Goal: Task Accomplishment & Management: Manage account settings

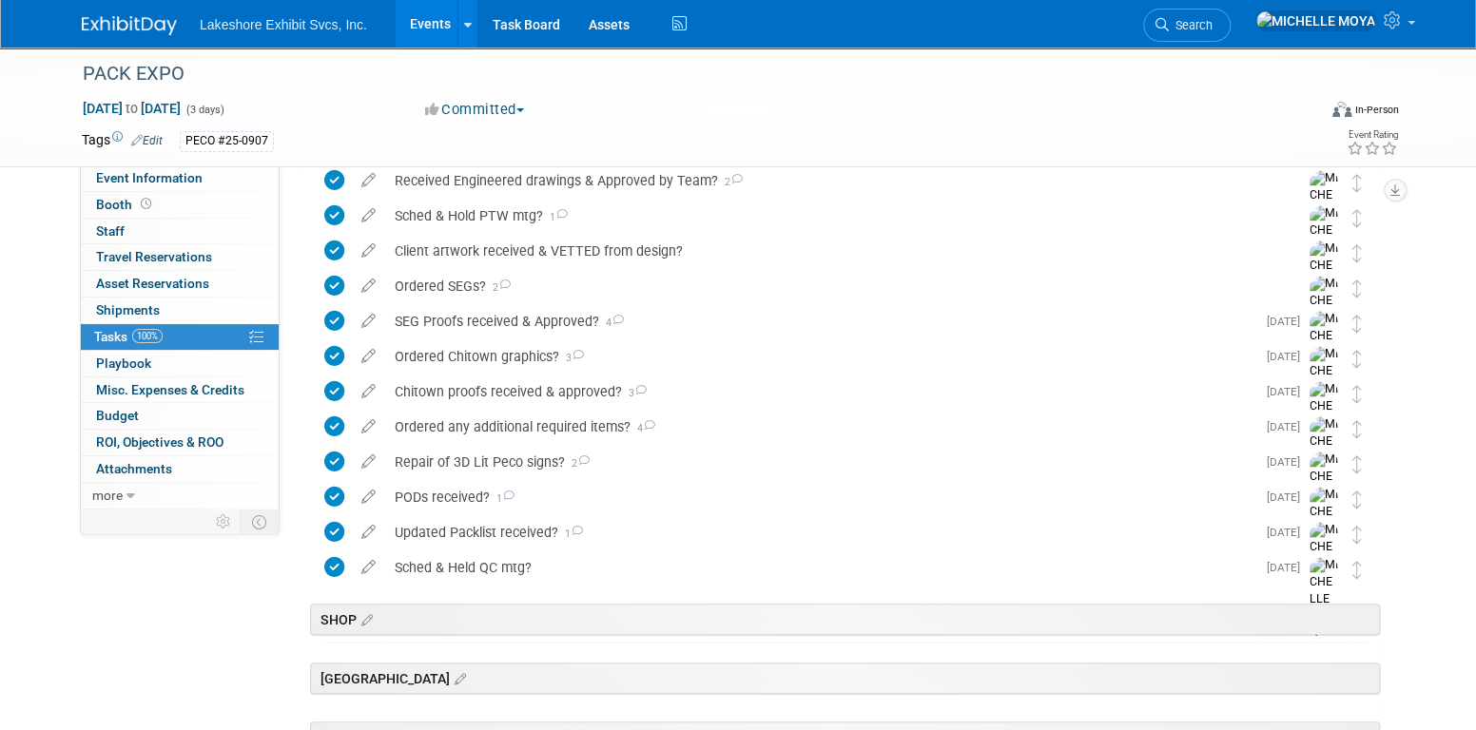
click at [441, 25] on link "Events" at bounding box center [430, 24] width 69 height 48
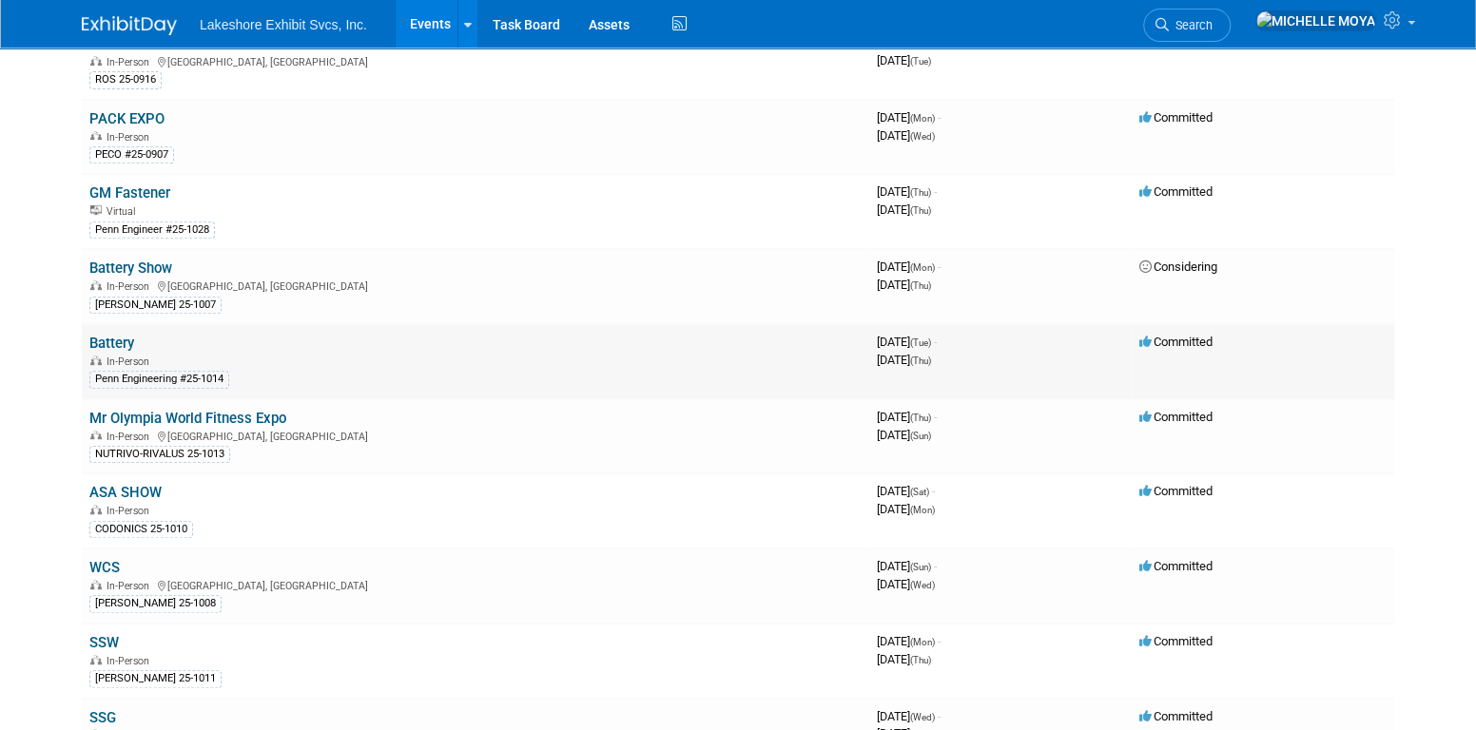
scroll to position [380, 0]
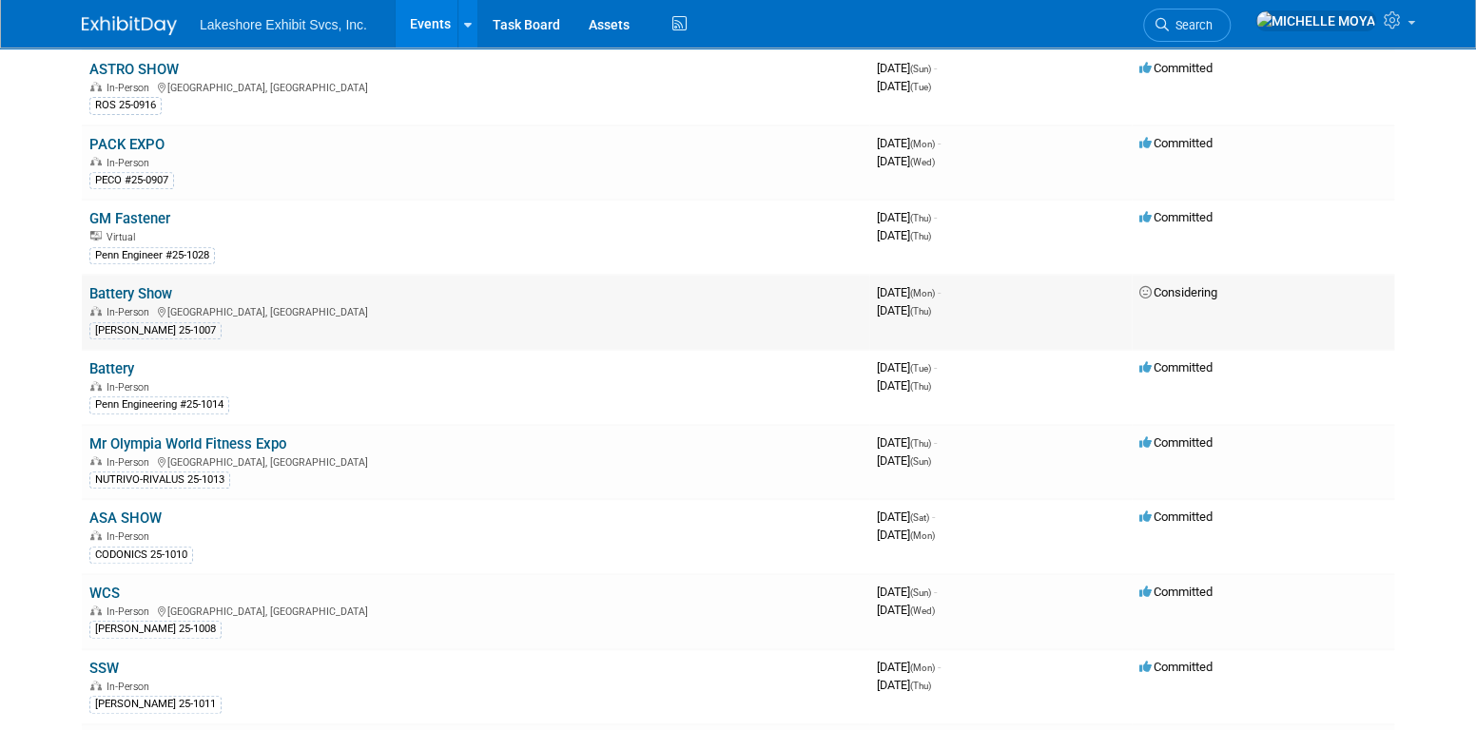
click at [133, 289] on link "Battery Show" at bounding box center [130, 293] width 83 height 17
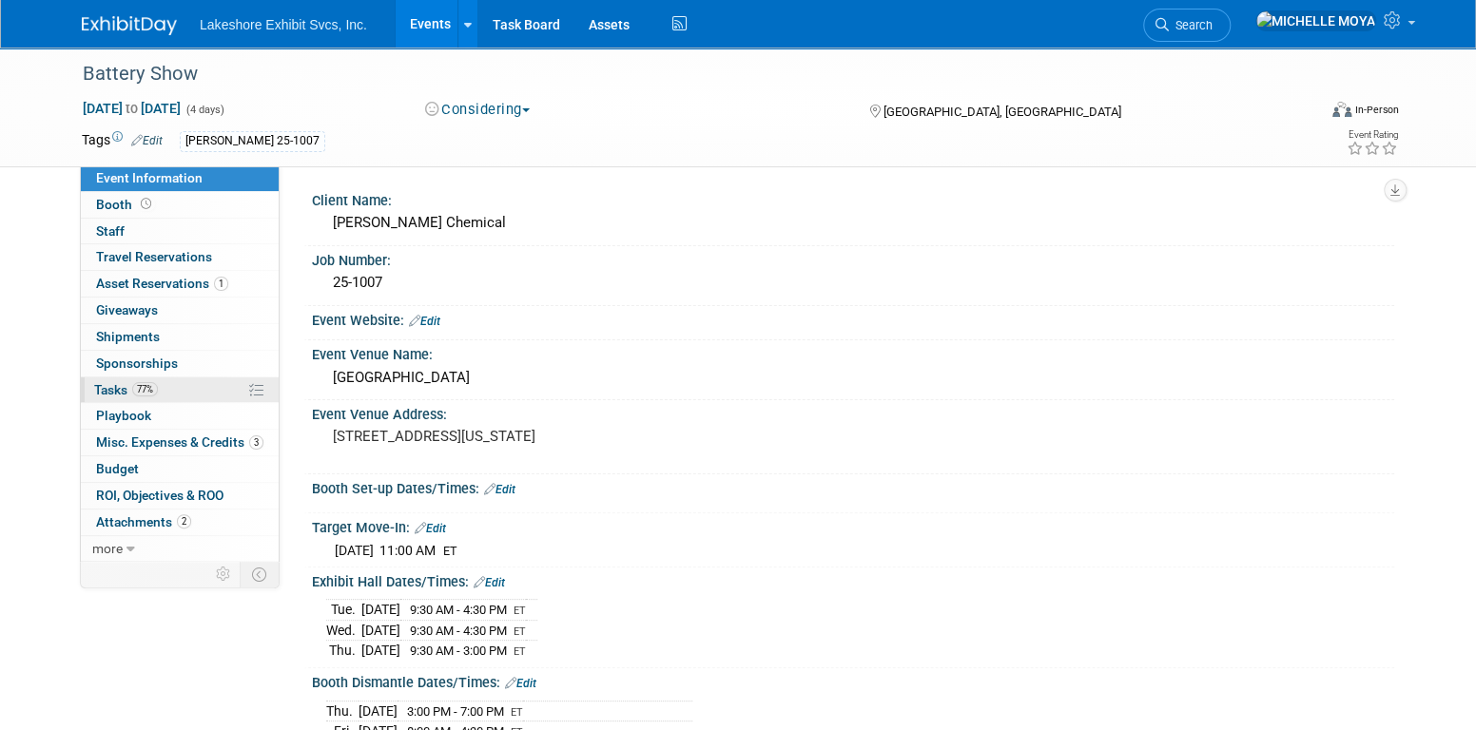
click at [163, 395] on link "77% Tasks 77%" at bounding box center [180, 391] width 198 height 26
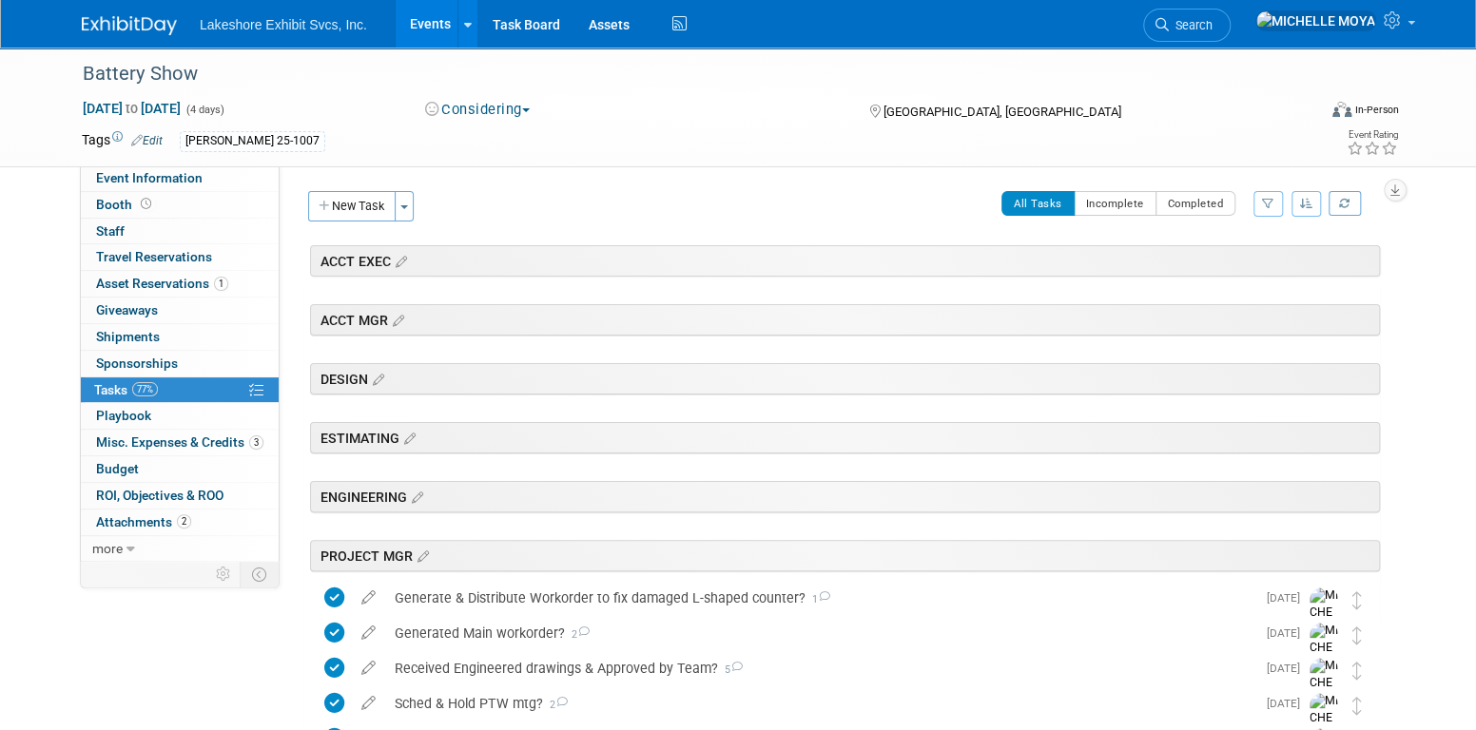
click at [1267, 209] on button "button" at bounding box center [1267, 204] width 29 height 26
drag, startPoint x: 1244, startPoint y: 262, endPoint x: 1237, endPoint y: 277, distance: 15.7
click at [1241, 266] on select "-- Select Assignee -- All unassigned tasks Assigned to me [PERSON_NAME] [PERSON…" at bounding box center [1189, 264] width 157 height 27
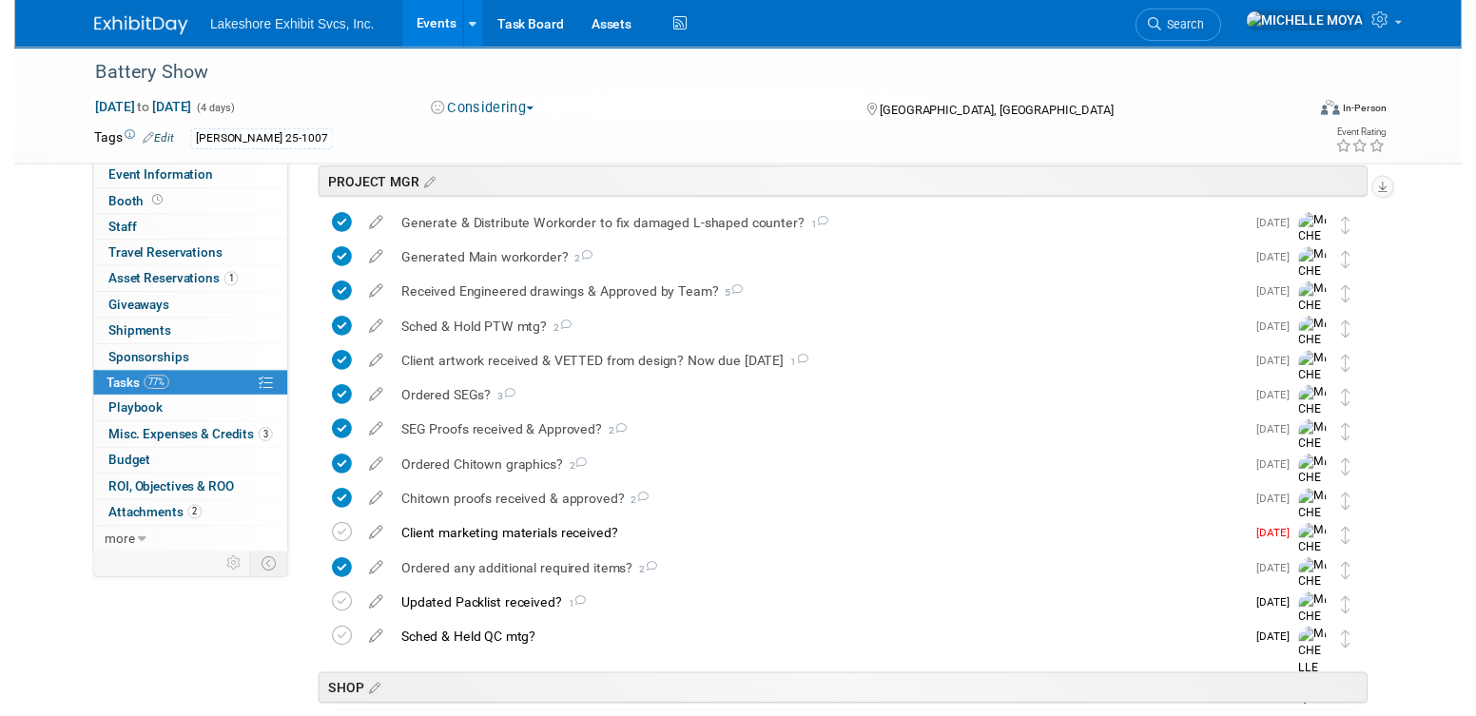
scroll to position [380, 0]
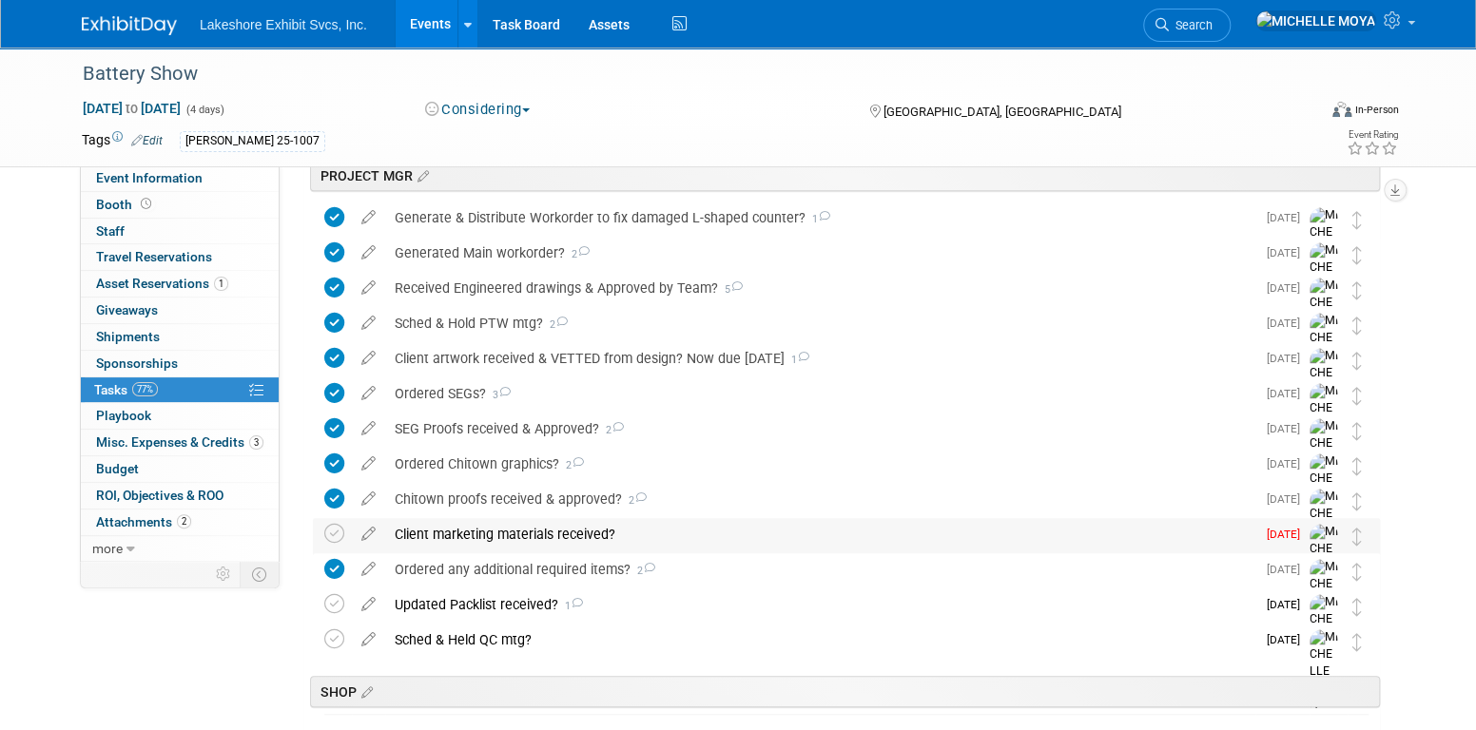
click at [575, 531] on div "Client marketing materials received?" at bounding box center [820, 534] width 870 height 32
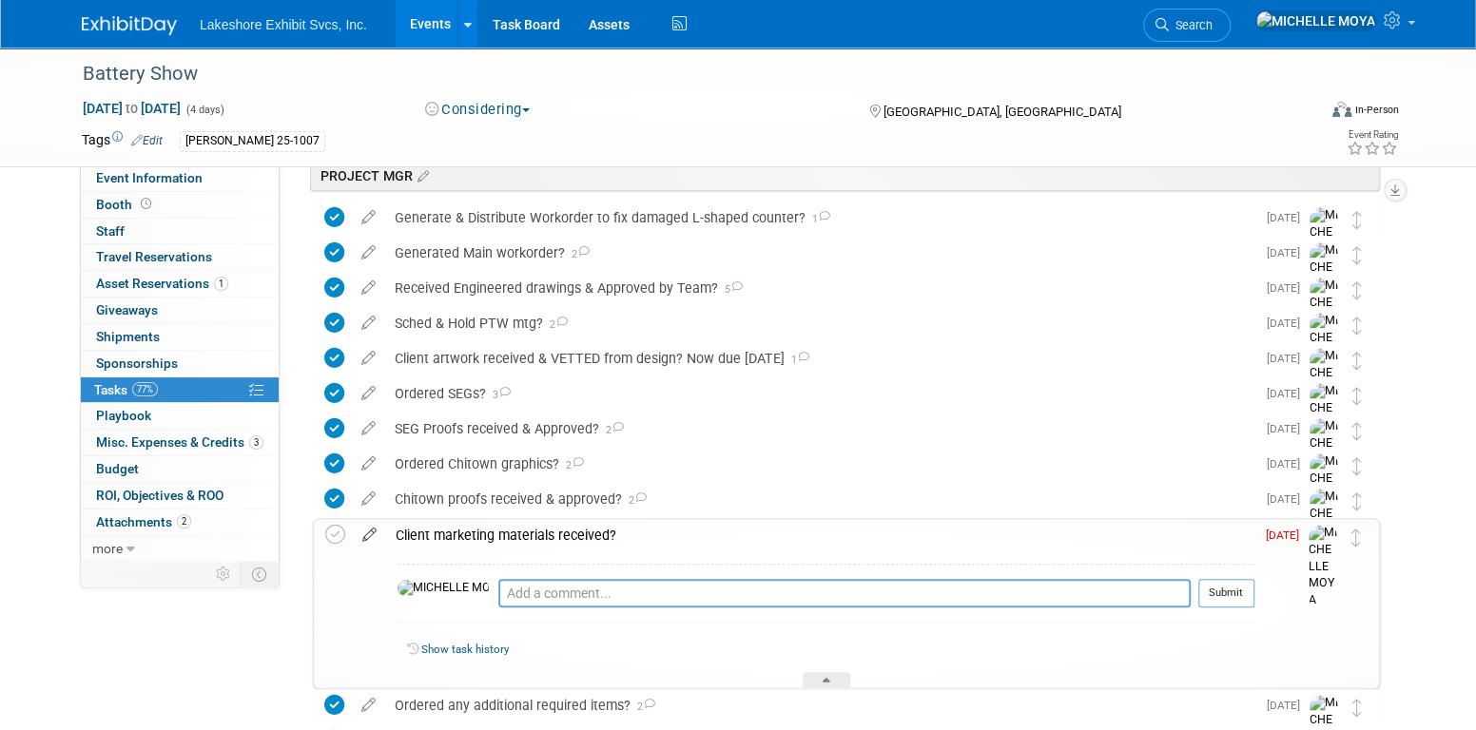
click at [365, 533] on icon at bounding box center [369, 531] width 33 height 24
select select "8"
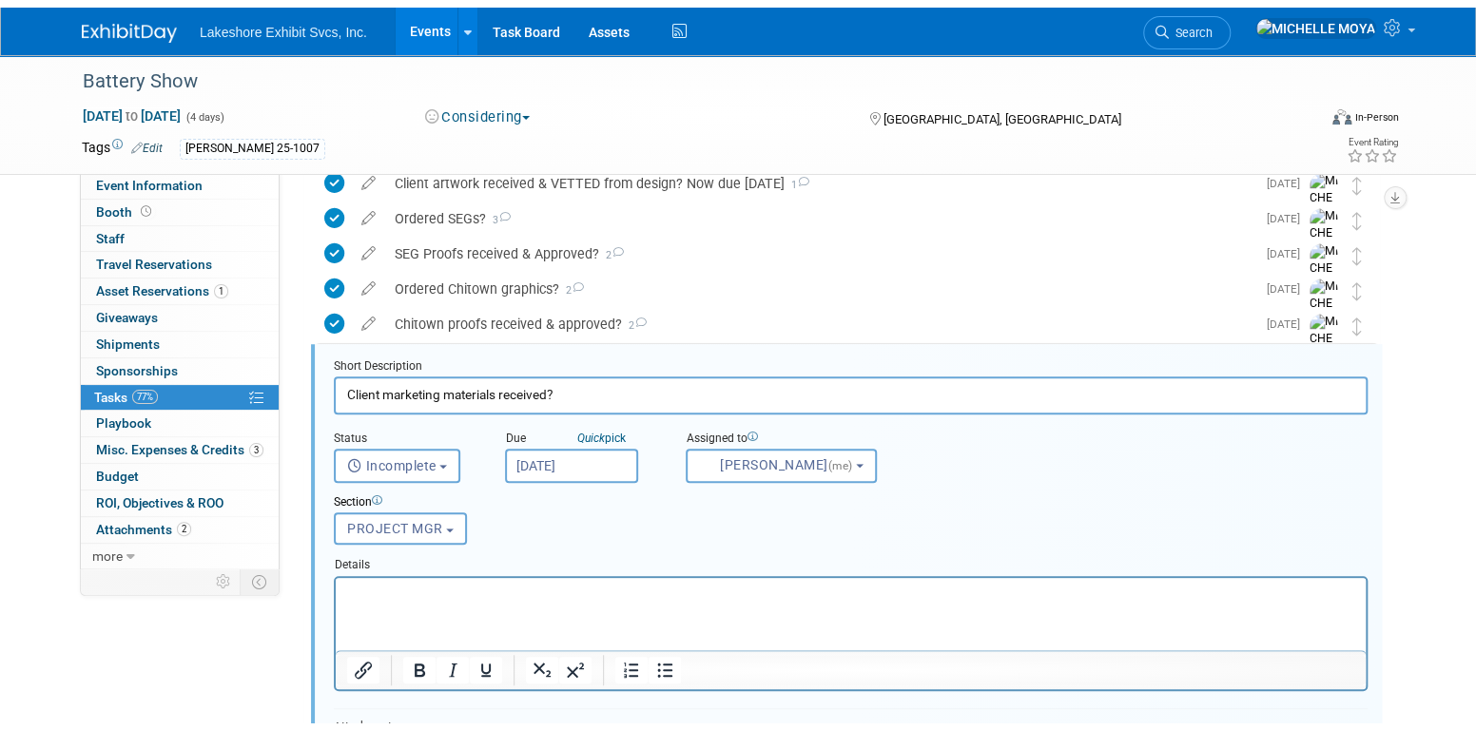
scroll to position [621, 0]
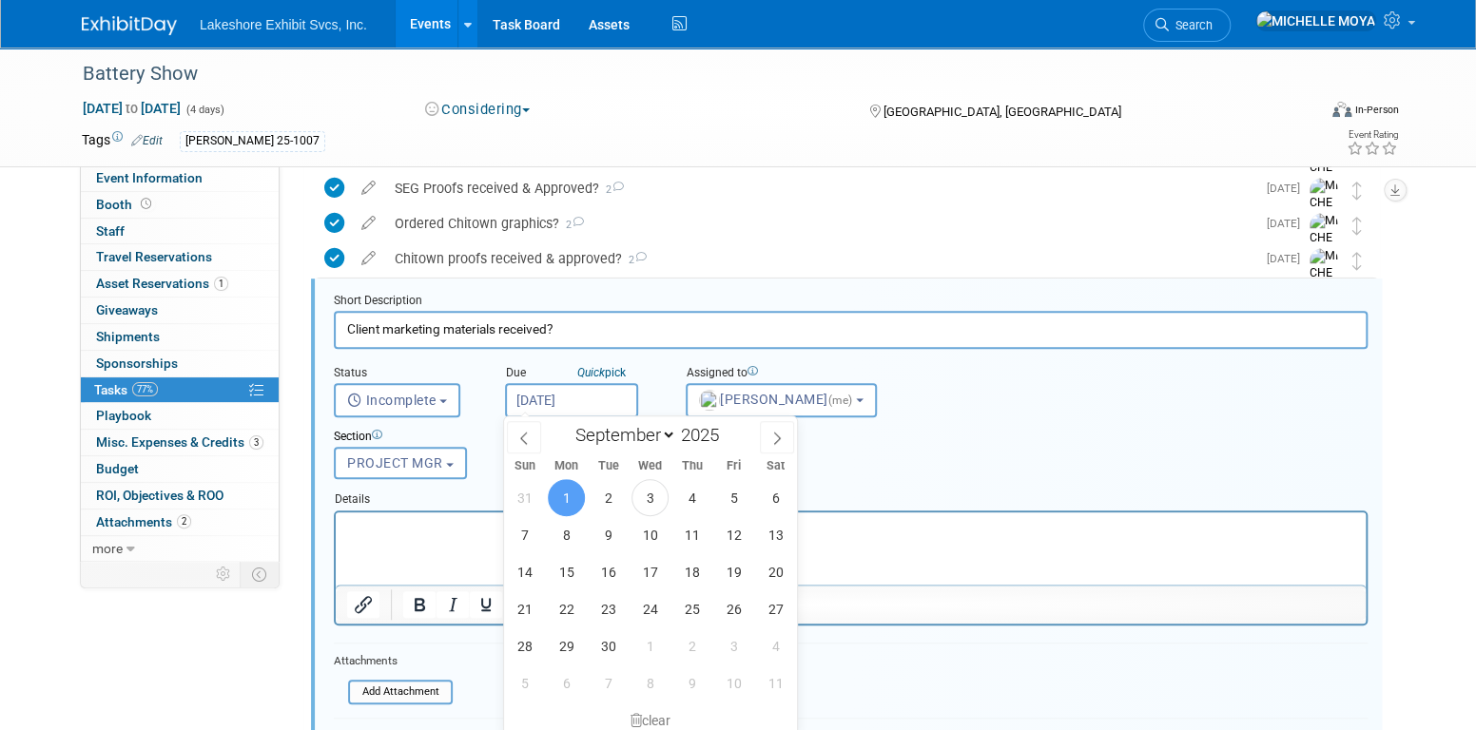
click at [596, 403] on input "[DATE]" at bounding box center [571, 400] width 133 height 34
click at [570, 540] on span "8" at bounding box center [566, 534] width 37 height 37
type input "[DATE]"
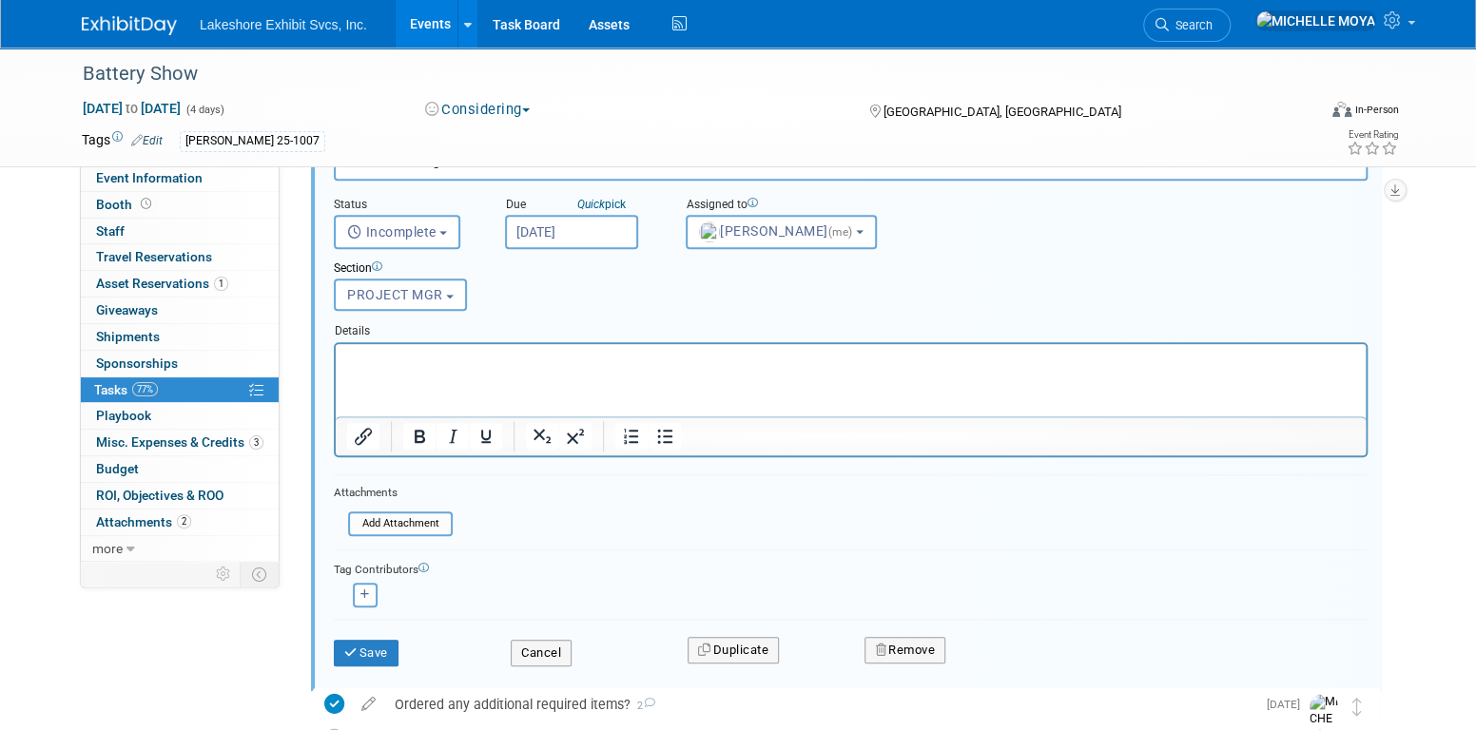
scroll to position [811, 0]
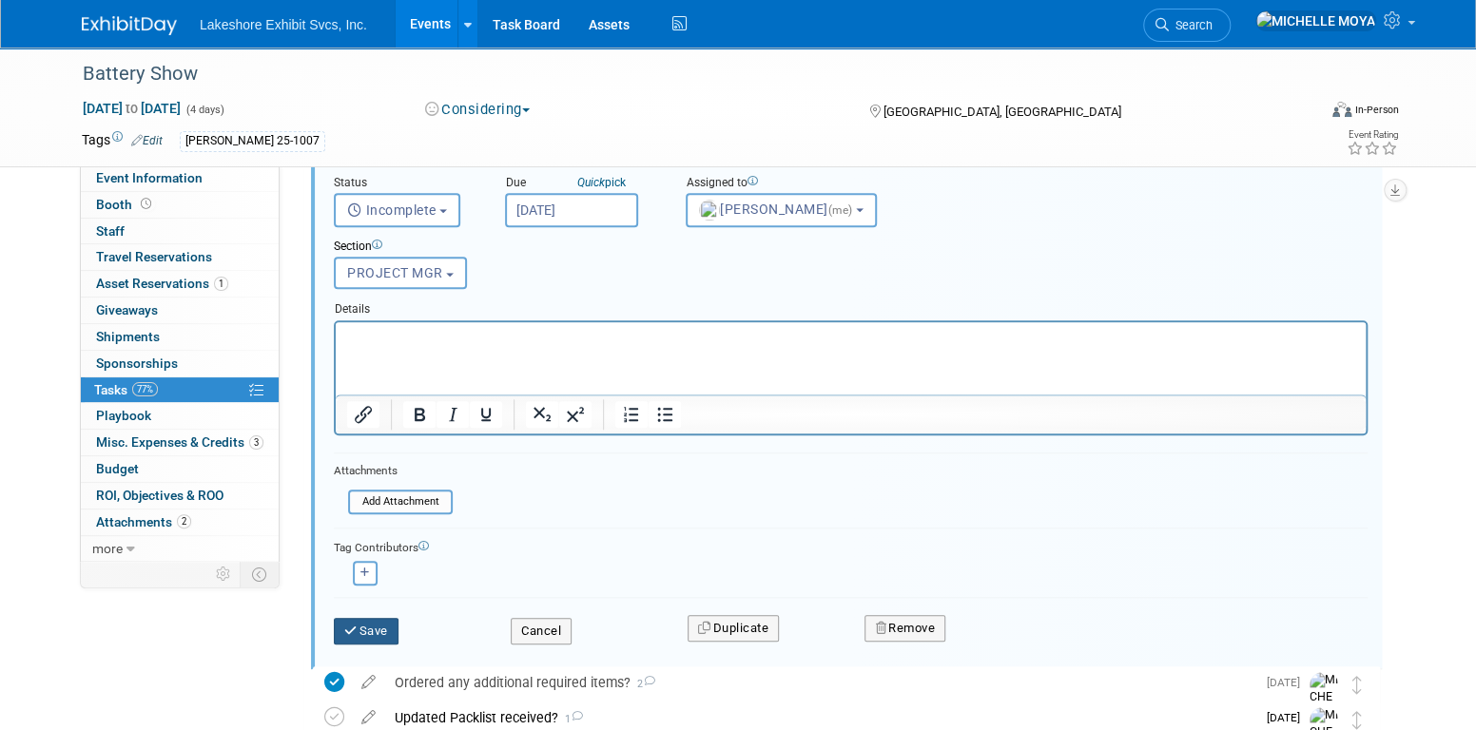
click at [383, 621] on button "Save" at bounding box center [366, 631] width 65 height 27
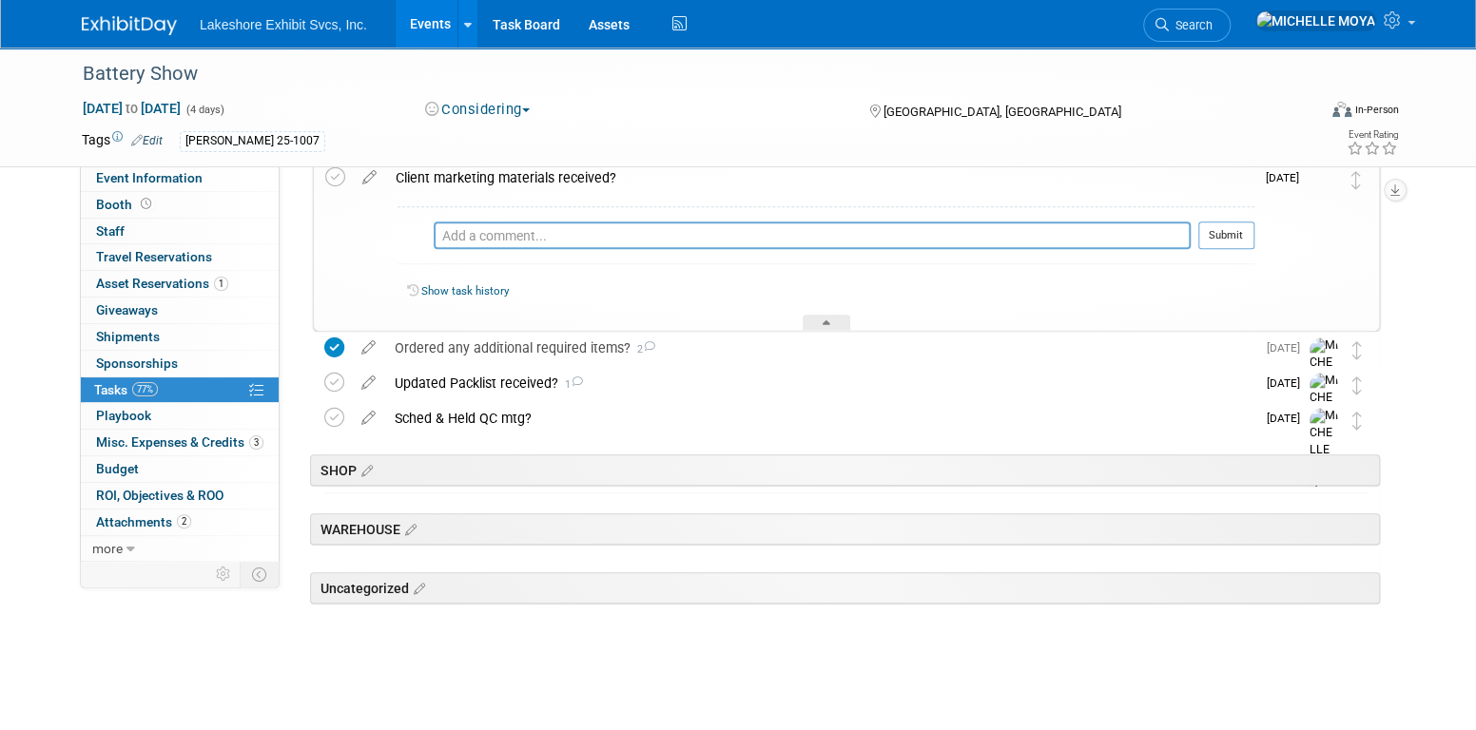
scroll to position [737, 0]
click at [571, 232] on textarea at bounding box center [844, 237] width 692 height 28
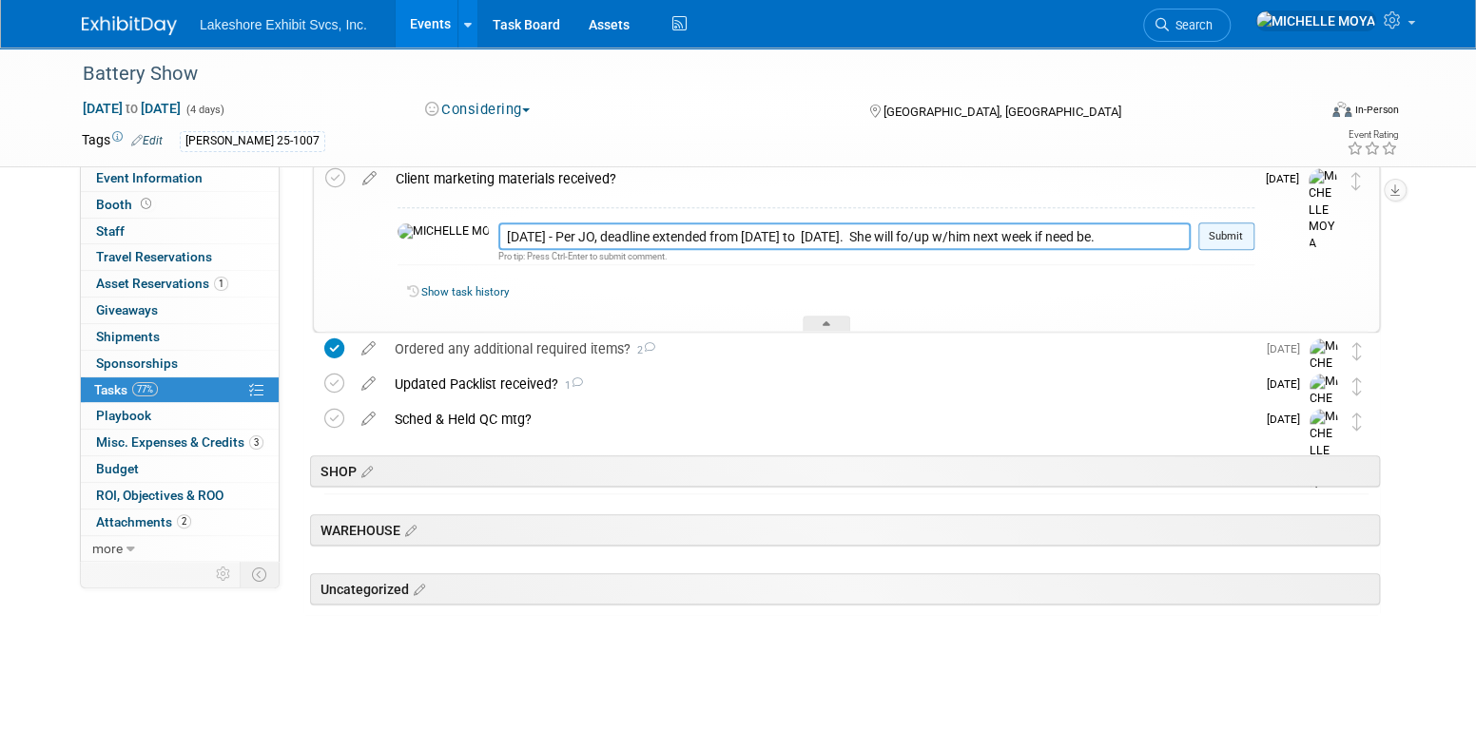
type textarea "[DATE] - Per JO, deadline extended from [DATE] to [DATE]. She will fo/up w/him …"
click at [1223, 231] on button "Submit" at bounding box center [1226, 237] width 56 height 29
